Goal: Information Seeking & Learning: Check status

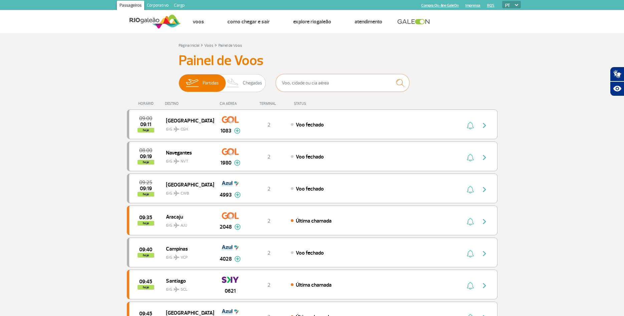
click at [352, 84] on input "text" at bounding box center [343, 83] width 134 height 18
paste input "G3 9282"
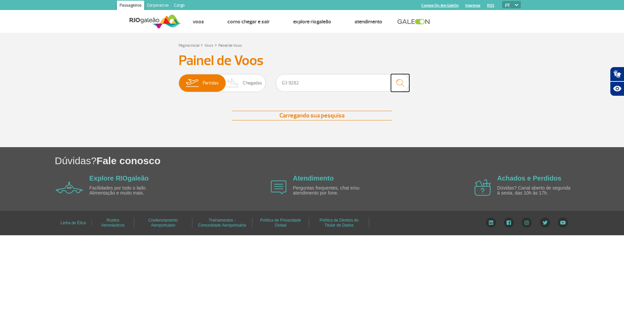
click at [396, 85] on img "submit" at bounding box center [400, 83] width 14 height 14
click at [346, 85] on input "G3 9282" at bounding box center [343, 83] width 134 height 18
click at [256, 85] on span "Chegadas" at bounding box center [252, 82] width 19 height 17
click at [179, 80] on input "Partidas Chegadas" at bounding box center [179, 80] width 0 height 0
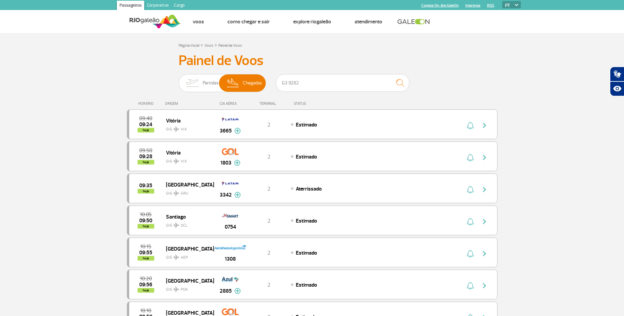
click at [332, 85] on input "G3 9282" at bounding box center [343, 83] width 134 height 18
click at [401, 82] on img "submit" at bounding box center [400, 83] width 14 height 14
click at [294, 87] on input "G3 9282" at bounding box center [343, 83] width 134 height 18
drag, startPoint x: 302, startPoint y: 87, endPoint x: 289, endPoint y: 86, distance: 12.7
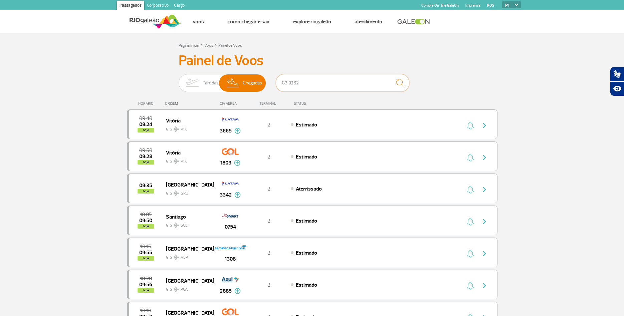
click at [289, 86] on input "G3 9282" at bounding box center [343, 83] width 134 height 18
paste input "2005"
type input "G3 2005"
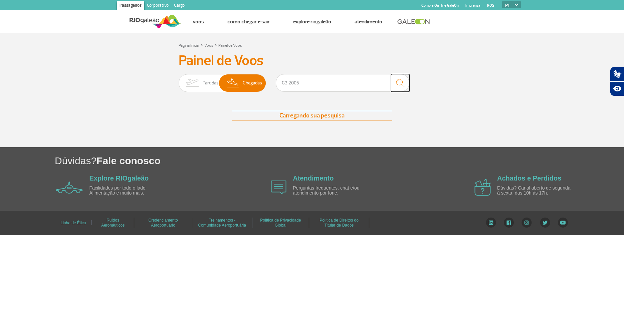
click at [401, 82] on img "submit" at bounding box center [400, 83] width 14 height 14
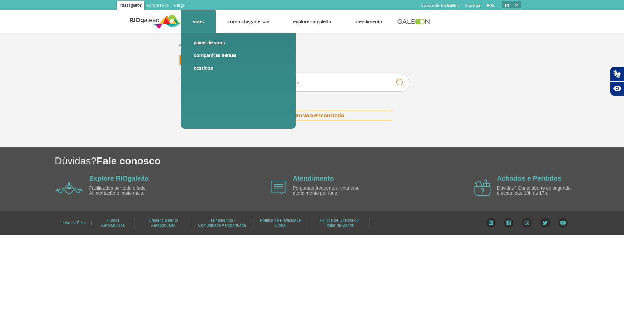
click at [206, 44] on link "Painel de voos" at bounding box center [238, 42] width 89 height 7
click at [206, 43] on link "Painel de voos" at bounding box center [238, 42] width 89 height 7
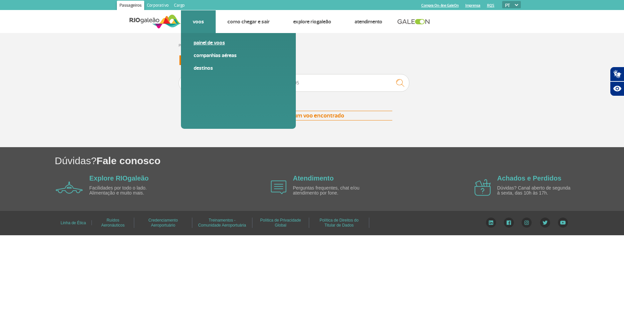
click at [206, 43] on link "Painel de voos" at bounding box center [238, 42] width 89 height 7
click at [206, 42] on link "Painel de voos" at bounding box center [238, 42] width 89 height 7
click at [205, 55] on link "Companhias Aéreas" at bounding box center [238, 55] width 89 height 7
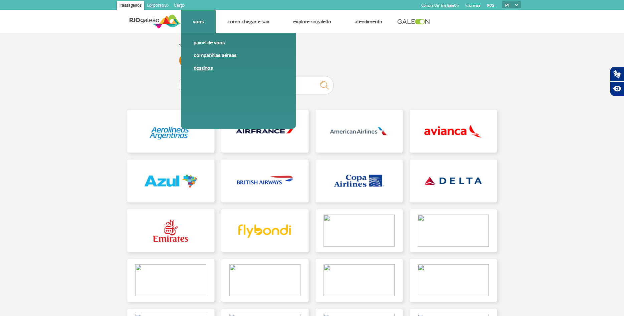
click at [204, 68] on link "Destinos" at bounding box center [238, 67] width 89 height 7
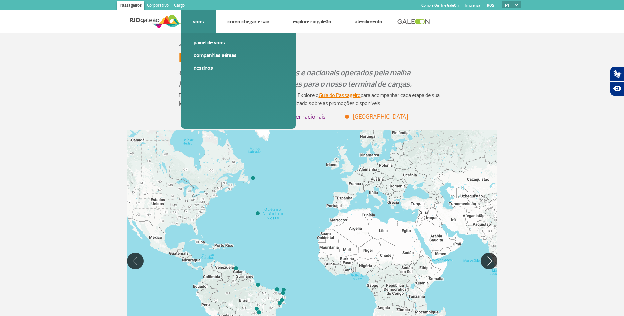
click at [208, 41] on link "Painel de voos" at bounding box center [238, 42] width 89 height 7
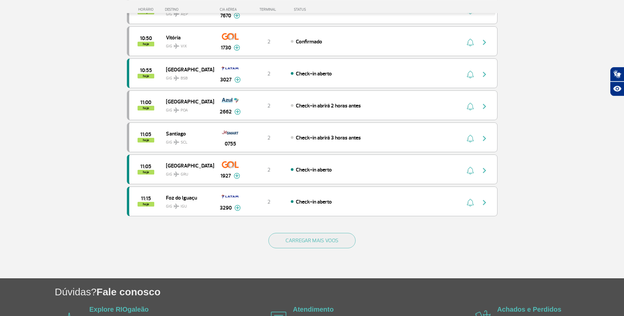
scroll to position [545, 0]
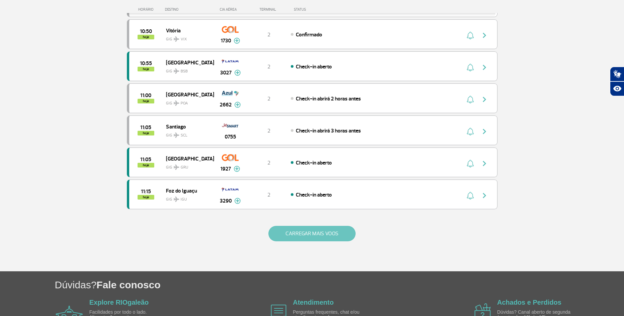
click at [335, 237] on button "CARREGAR MAIS VOOS" at bounding box center [311, 233] width 87 height 15
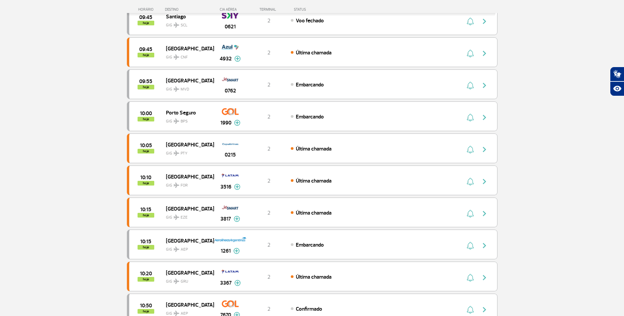
scroll to position [0, 0]
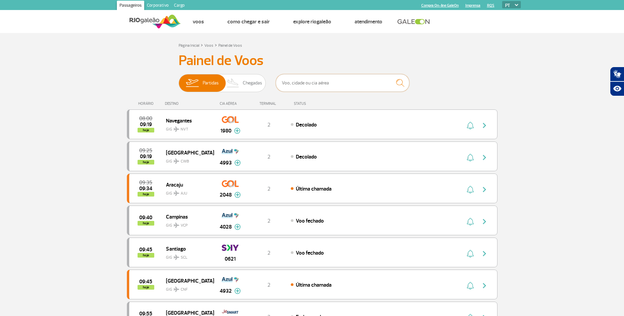
click at [332, 81] on input "text" at bounding box center [343, 83] width 134 height 18
type input "b"
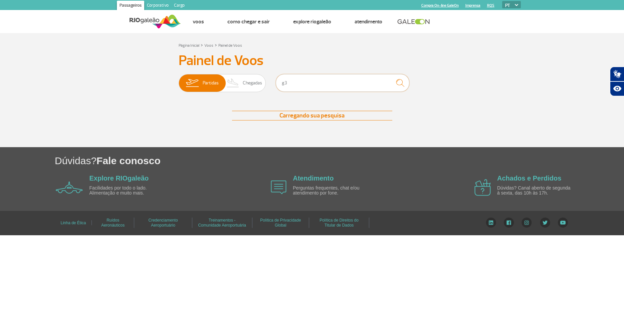
paste input "2005"
click at [287, 84] on input "g32005" at bounding box center [343, 83] width 134 height 18
type input "5"
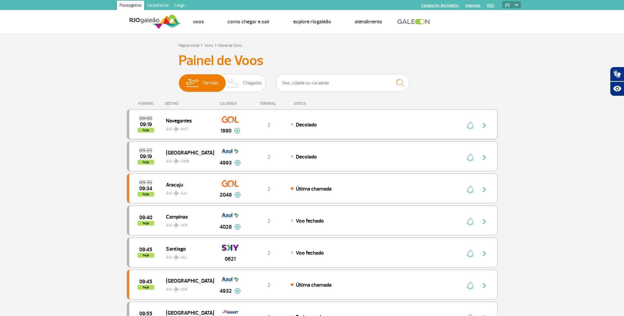
click at [237, 131] on img at bounding box center [237, 131] width 6 height 6
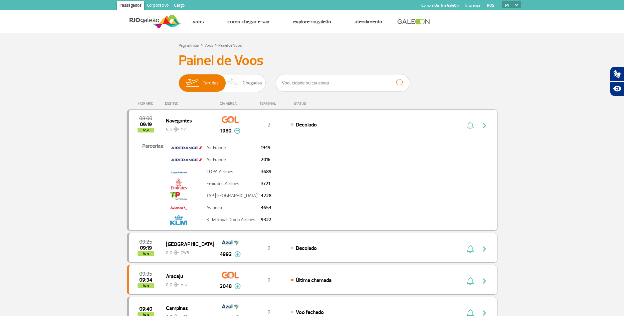
click at [237, 131] on img at bounding box center [237, 131] width 6 height 6
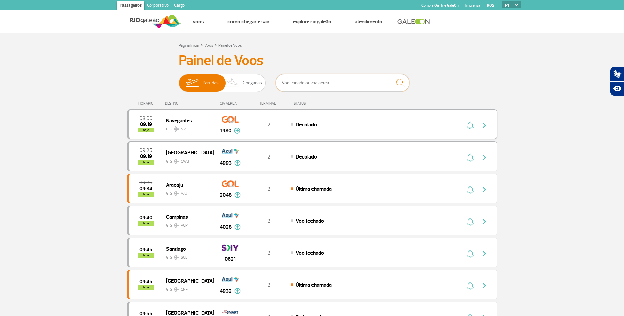
click at [296, 87] on input "text" at bounding box center [343, 83] width 134 height 18
click at [258, 83] on span "Chegadas" at bounding box center [252, 82] width 19 height 17
click at [179, 80] on input "Partidas Chegadas" at bounding box center [179, 80] width 0 height 0
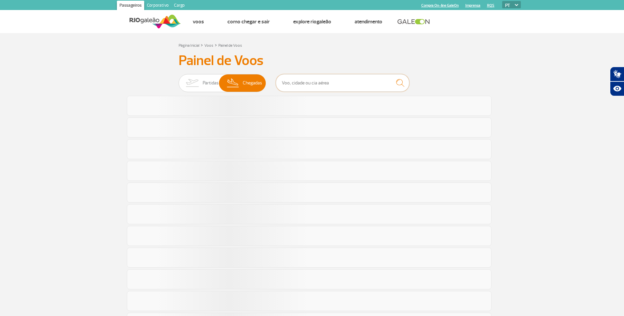
click at [295, 83] on input "text" at bounding box center [343, 83] width 134 height 18
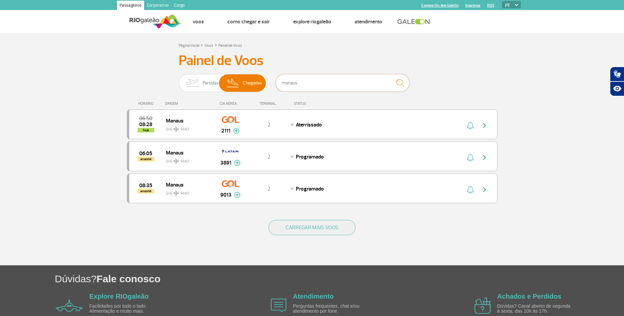
type input "manaus"
